Goal: Task Accomplishment & Management: Manage account settings

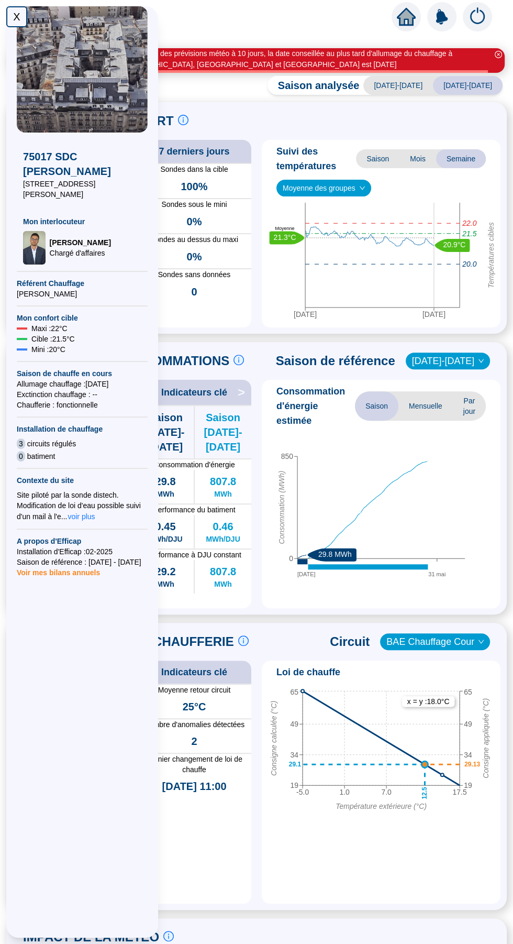
click at [17, 15] on div "X" at bounding box center [16, 16] width 21 height 21
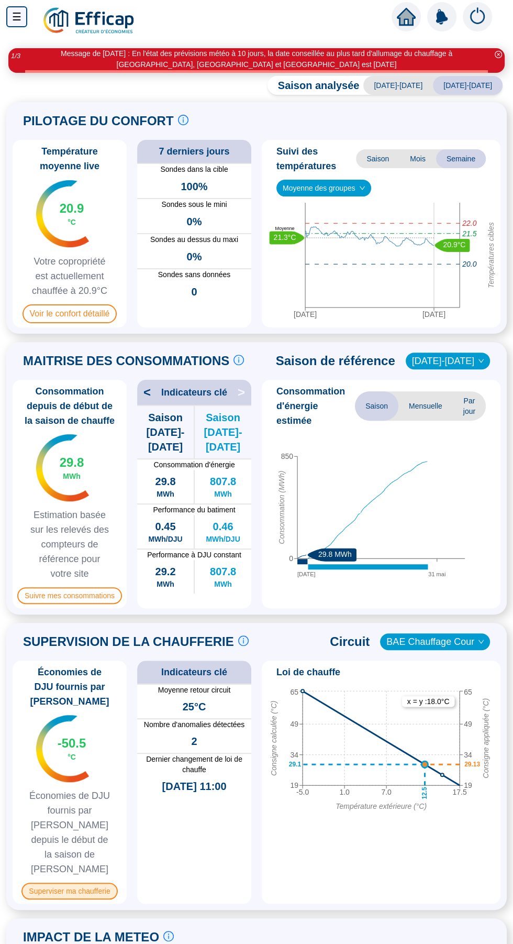
click at [40, 883] on span "Superviser ma chaufferie" at bounding box center [69, 891] width 96 height 17
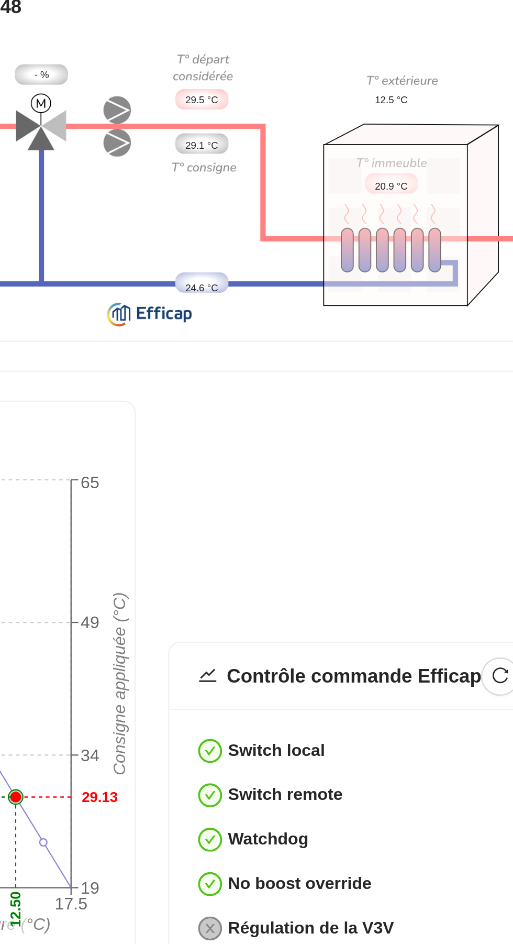
click at [193, 466] on tspan "Consigne appliquée (°C)" at bounding box center [189, 460] width 8 height 80
click at [309, 329] on div "Synoptique circuit à 09h48 65.7 °C [-] °C 65.6 °C - °C - °C - % 29.5 °C 29.1 °C…" at bounding box center [196, 427] width 359 height 579
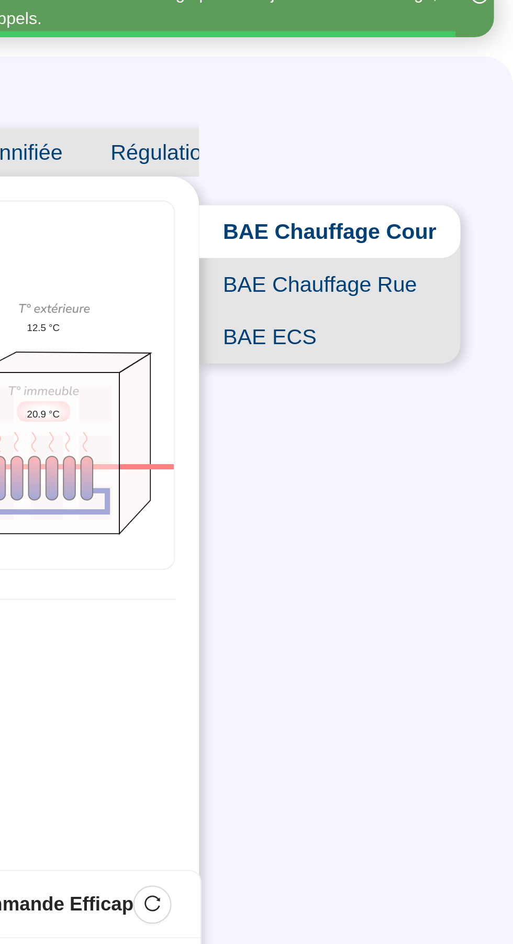
click at [439, 183] on span "BAE Chauffage Rue" at bounding box center [433, 185] width 114 height 23
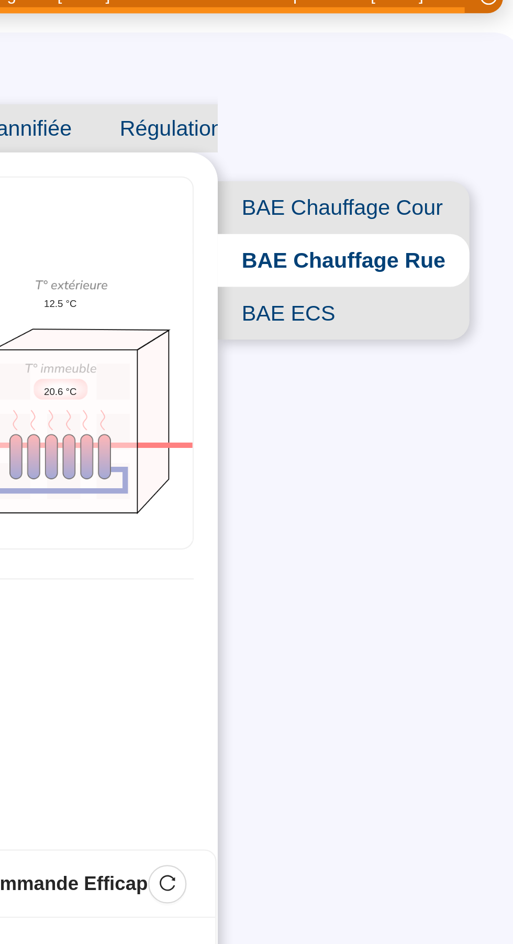
click at [427, 210] on span "BAE ECS" at bounding box center [435, 197] width 110 height 23
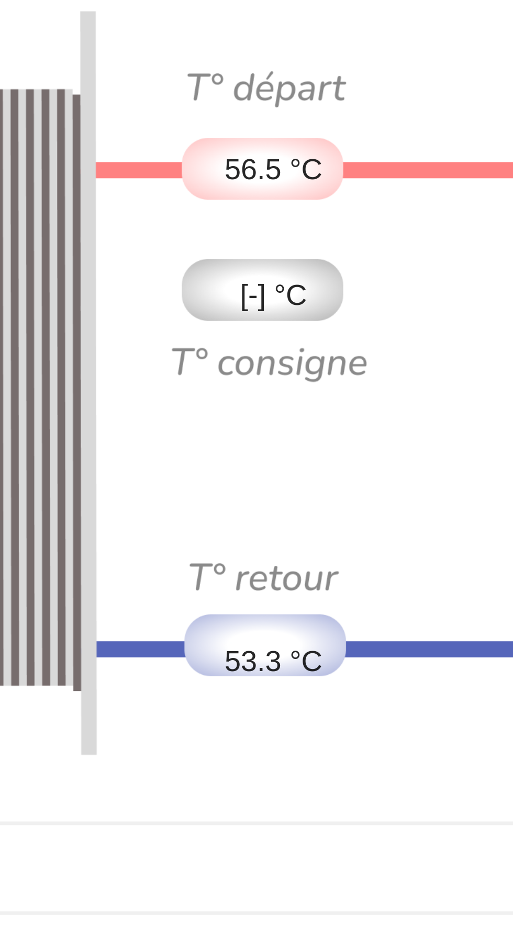
click at [248, 236] on img at bounding box center [199, 243] width 343 height 130
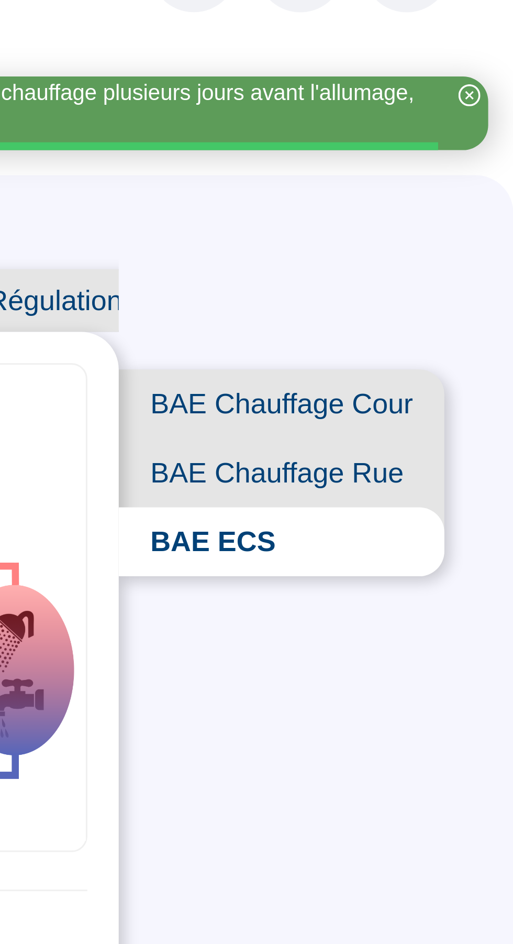
click at [460, 160] on span "BAE Chauffage Cour" at bounding box center [435, 162] width 109 height 23
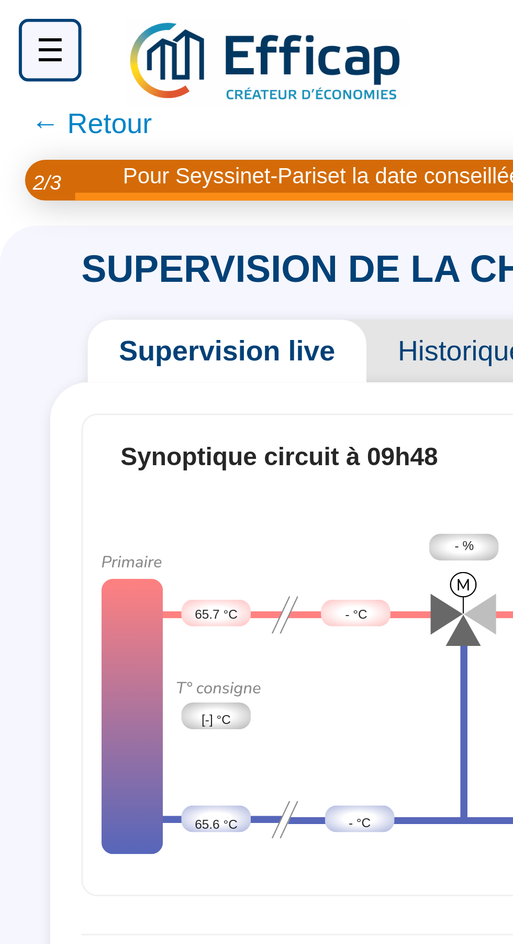
click at [25, 44] on span "← Retour" at bounding box center [30, 41] width 40 height 15
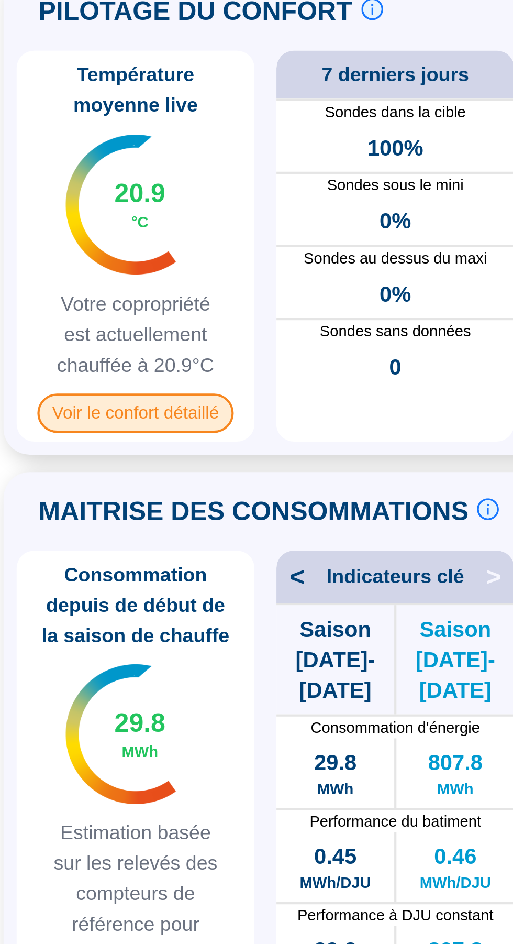
click at [59, 313] on span "Voir le confort détaillé" at bounding box center [70, 313] width 95 height 19
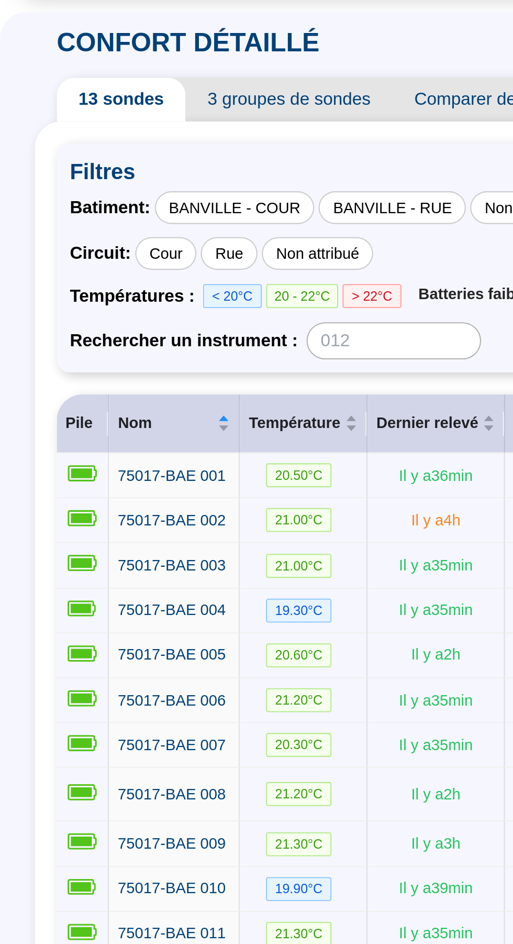
click at [148, 304] on span "20.50 °C" at bounding box center [143, 310] width 31 height 12
click at [69, 311] on span "75017-BAE 001" at bounding box center [83, 309] width 52 height 8
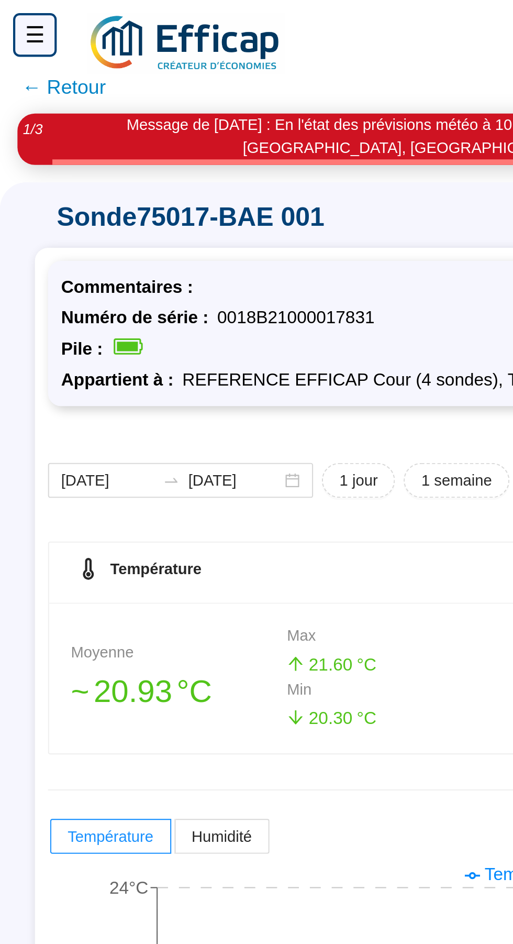
click at [23, 49] on span "← Retour" at bounding box center [30, 42] width 40 height 15
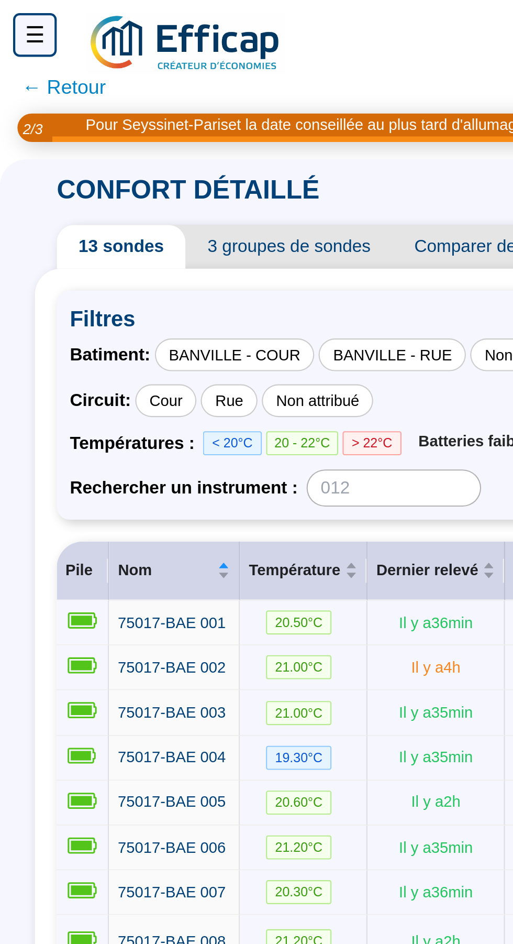
click at [18, 41] on span "← Retour" at bounding box center [30, 42] width 40 height 15
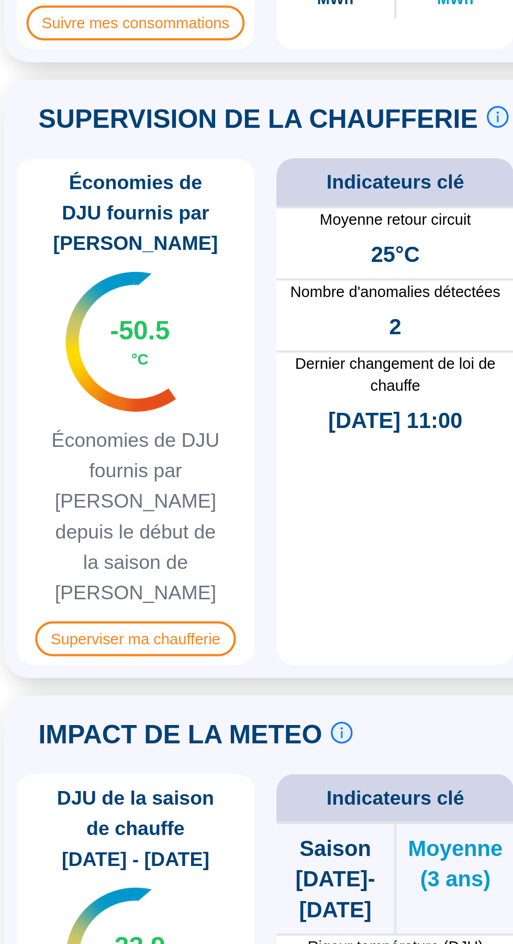
scroll to position [92, 0]
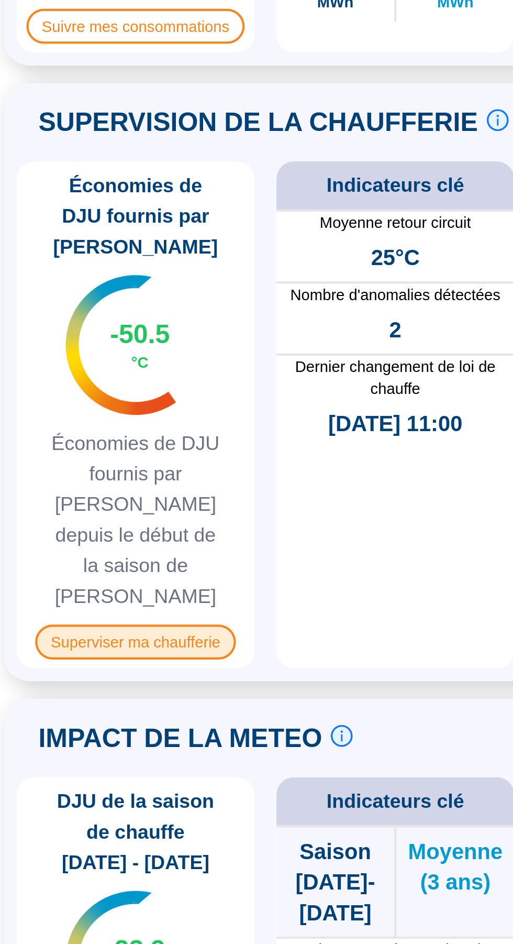
click at [63, 790] on span "Superviser ma chaufferie" at bounding box center [69, 798] width 96 height 17
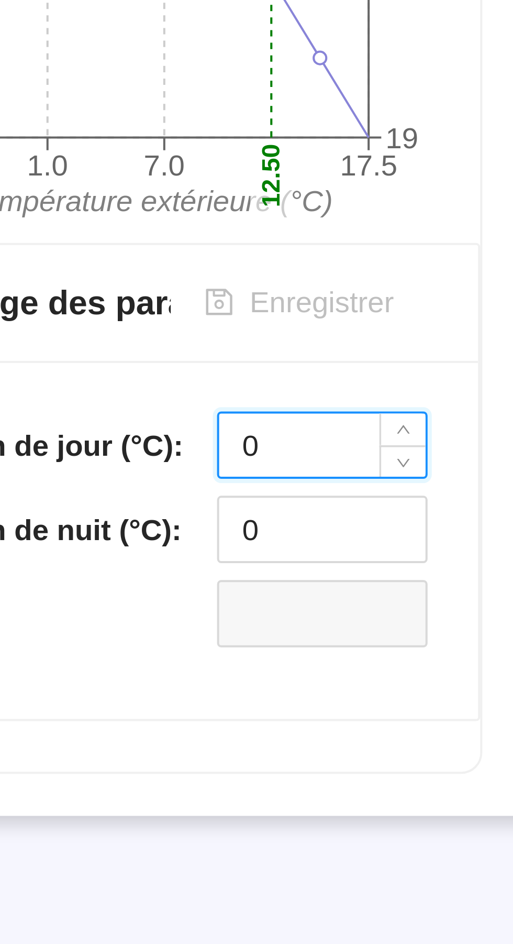
click at [166, 629] on input "0" at bounding box center [156, 625] width 51 height 16
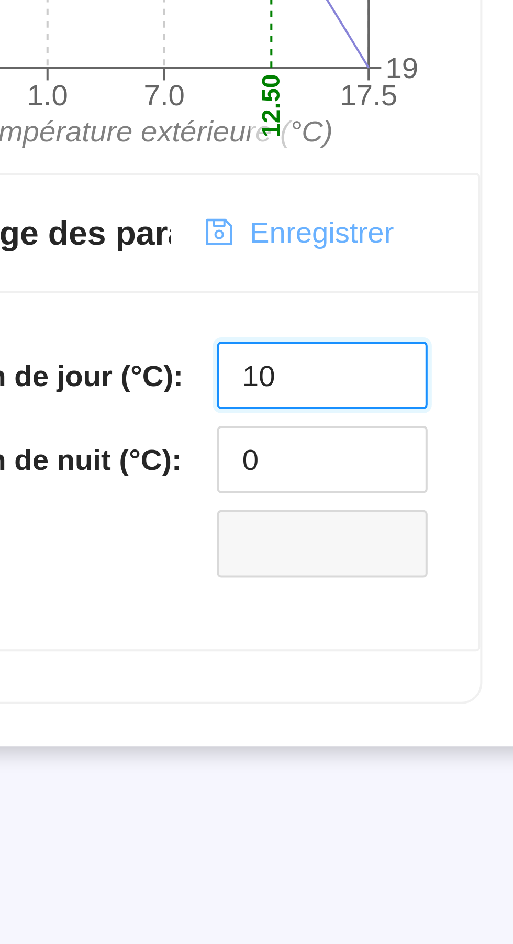
type input "10"
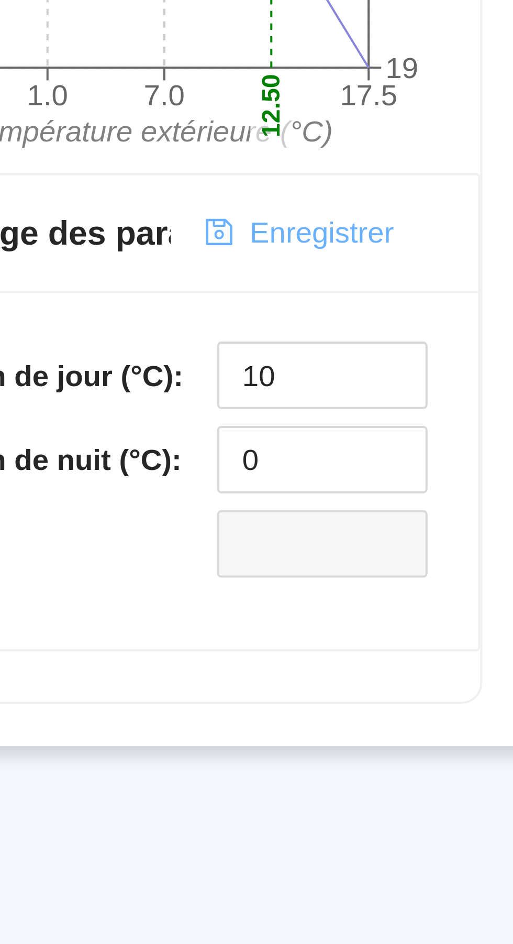
click at [149, 591] on span "Enregistrer" at bounding box center [157, 589] width 36 height 11
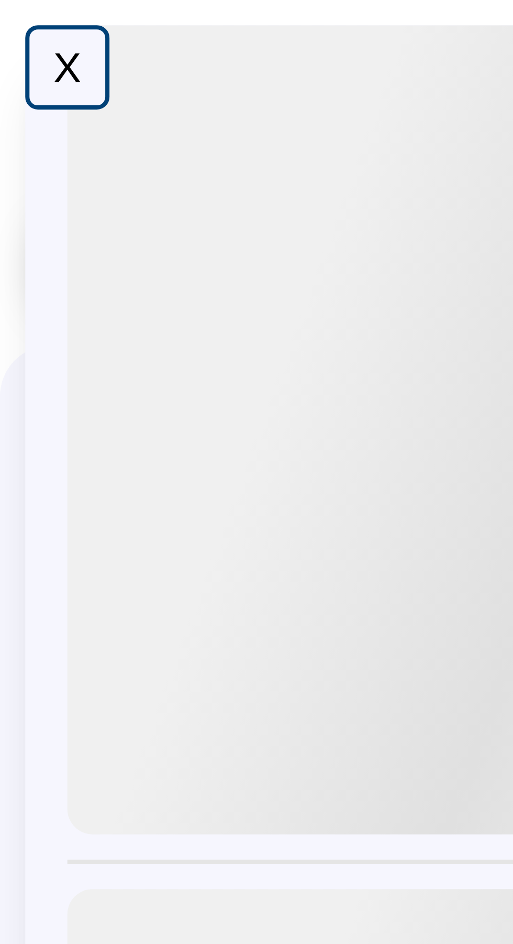
click at [12, 14] on div "X" at bounding box center [16, 16] width 21 height 21
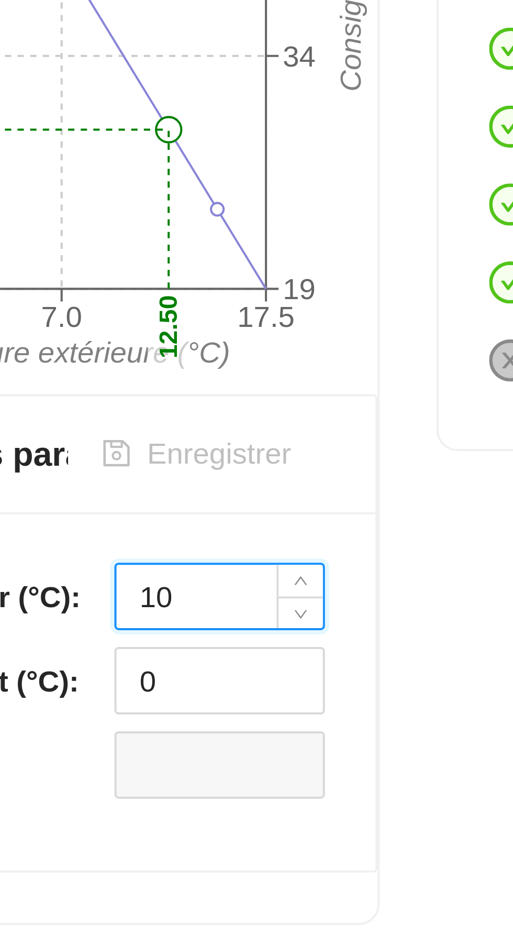
click at [167, 622] on input "10" at bounding box center [156, 615] width 51 height 16
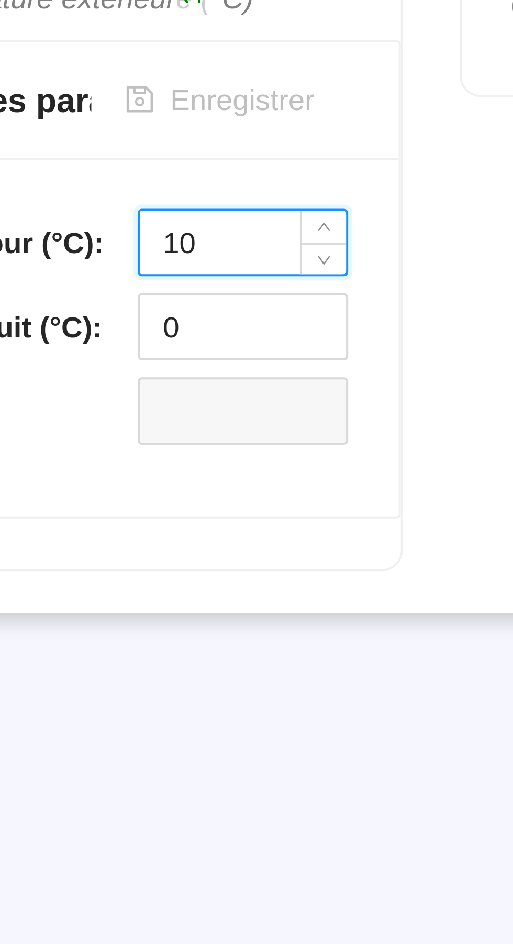
type input "1"
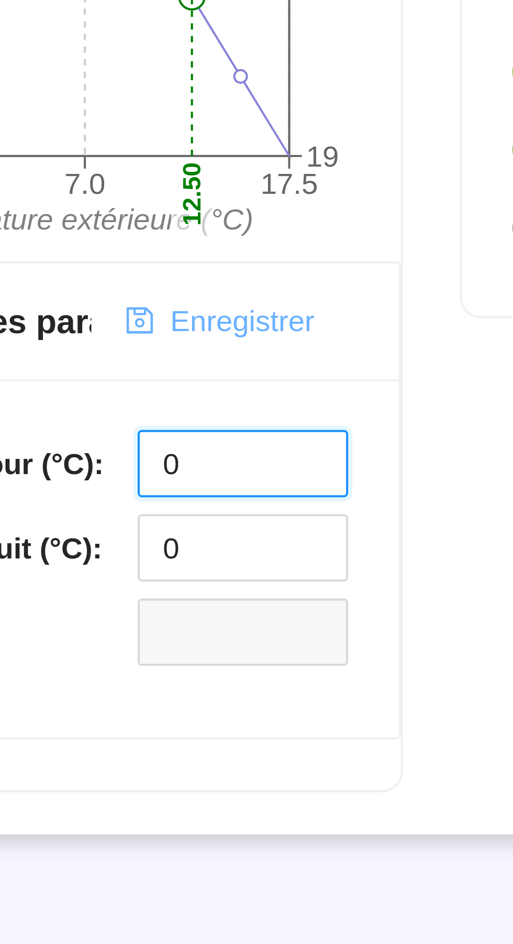
type input "0"
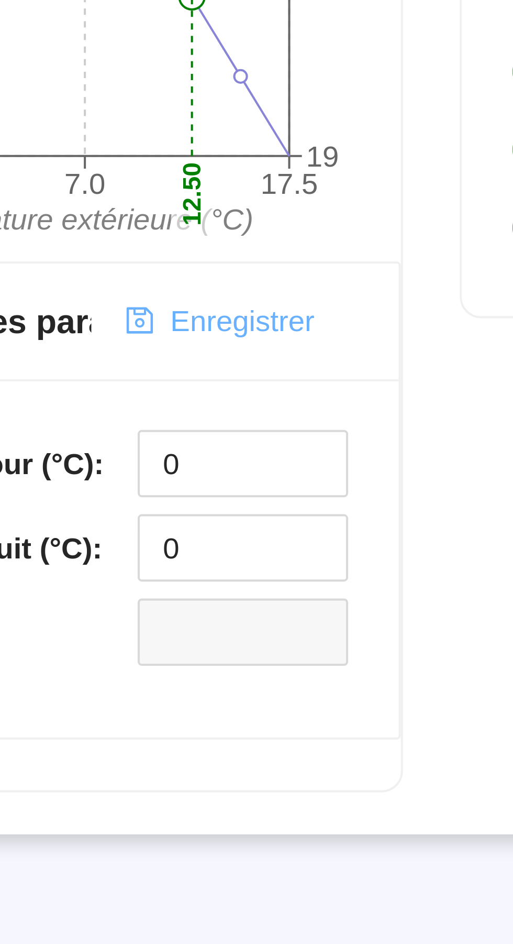
click at [163, 592] on span "Enregistrer" at bounding box center [157, 589] width 36 height 11
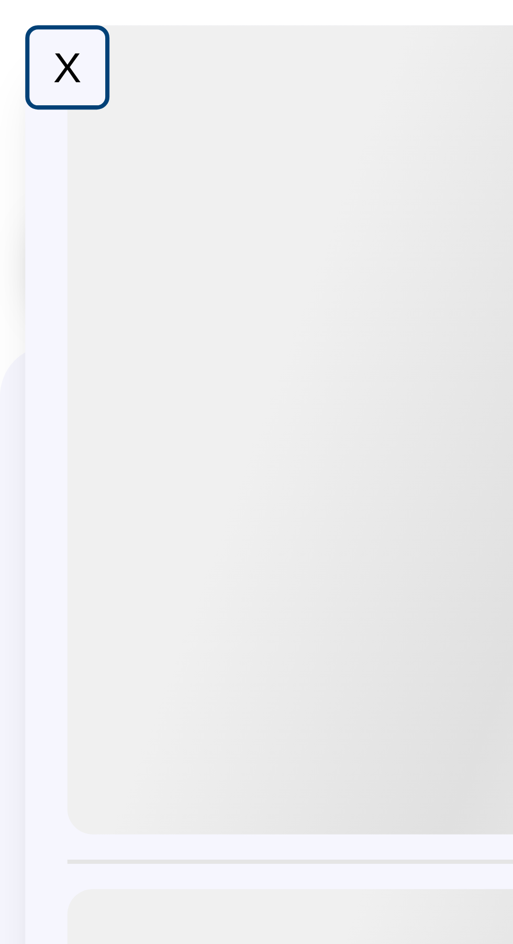
click at [18, 18] on div "X" at bounding box center [16, 16] width 21 height 21
click at [16, 17] on div "X" at bounding box center [16, 16] width 21 height 21
